Goal: Check status: Check status

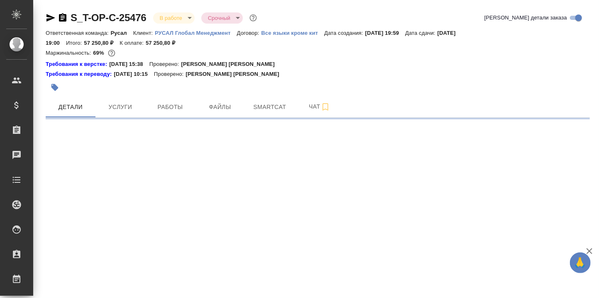
select select "RU"
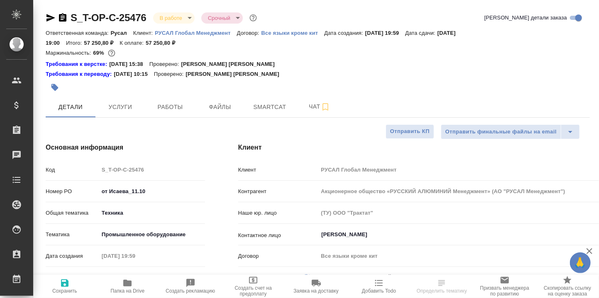
type textarea "x"
type input "[PERSON_NAME] [PERSON_NAME]"
type textarea "x"
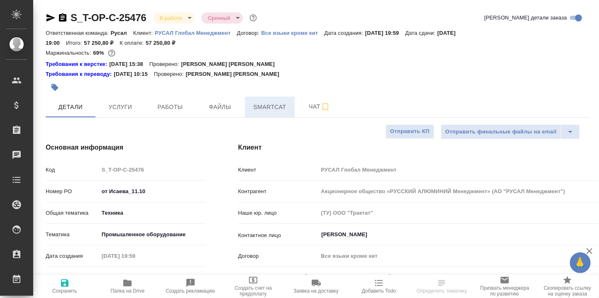
type textarea "x"
select select "RU"
type textarea "x"
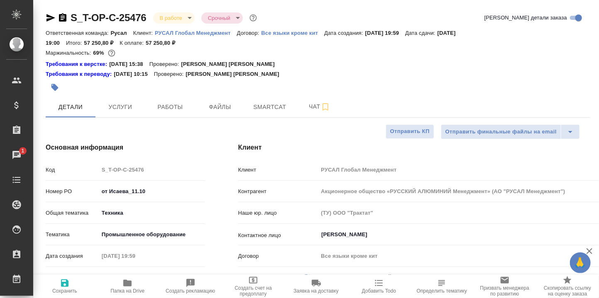
type textarea "x"
click at [277, 108] on span "Smartcat" at bounding box center [270, 107] width 40 height 10
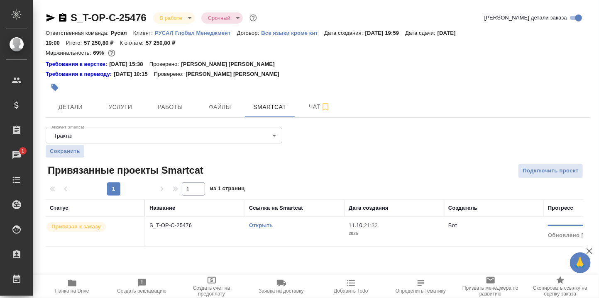
click at [261, 222] on div "Открыть" at bounding box center [294, 226] width 91 height 8
click at [263, 224] on link "Открыть" at bounding box center [261, 225] width 24 height 6
